Goal: Find specific page/section: Find specific page/section

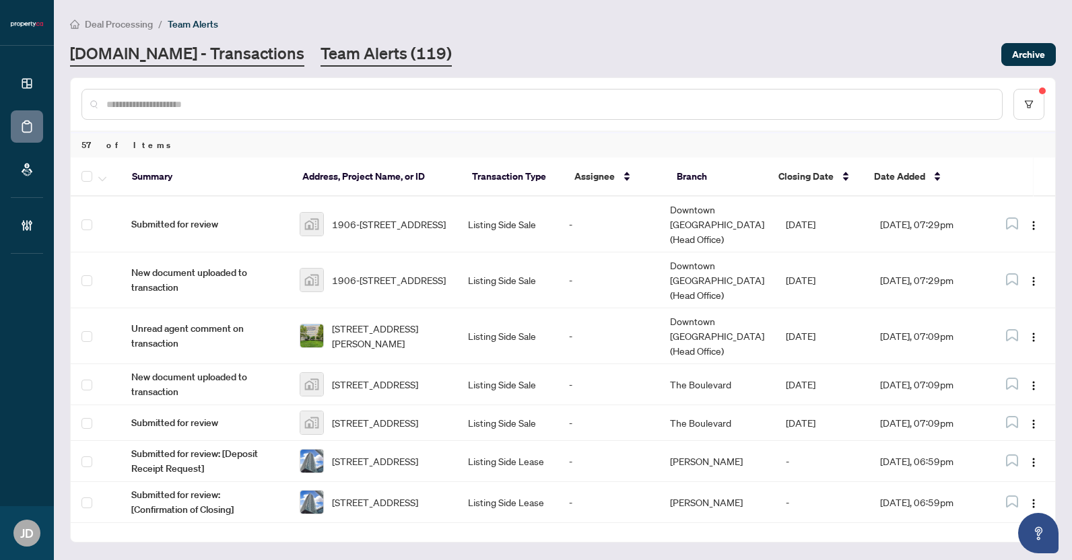
click at [149, 57] on link "[DOMAIN_NAME] - Transactions" at bounding box center [187, 54] width 234 height 24
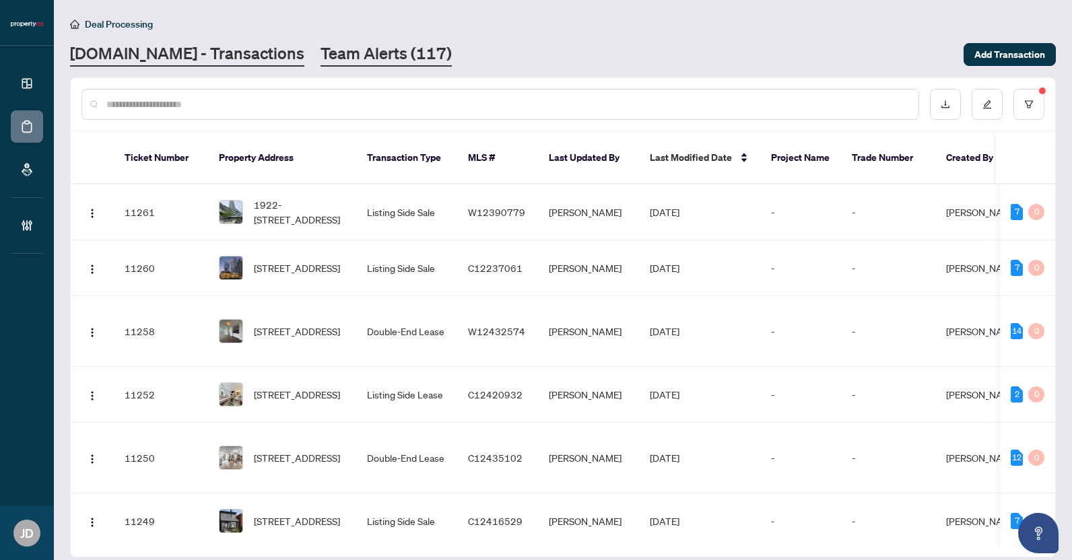
click at [320, 51] on link "Team Alerts (117)" at bounding box center [385, 54] width 131 height 24
